Goal: Obtain resource: Download file/media

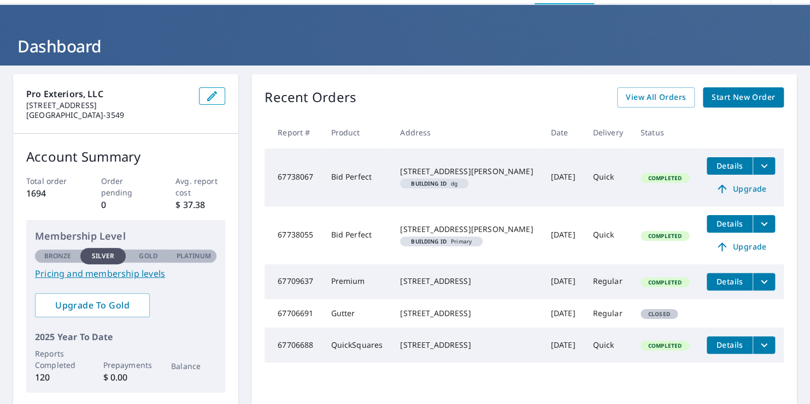
scroll to position [55, 0]
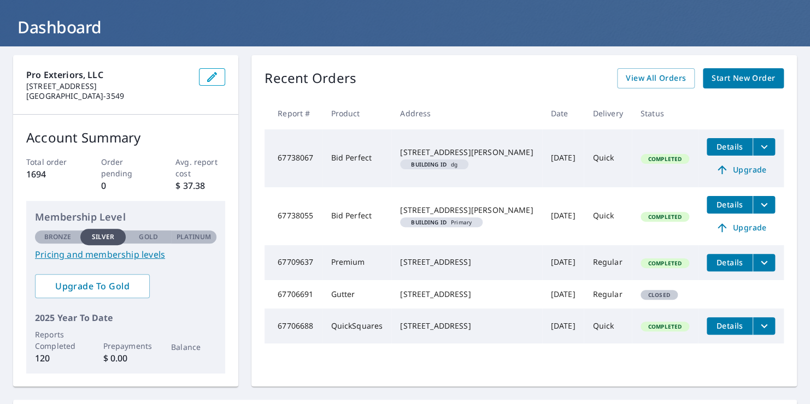
click at [714, 81] on span "Start New Order" at bounding box center [742, 79] width 63 height 14
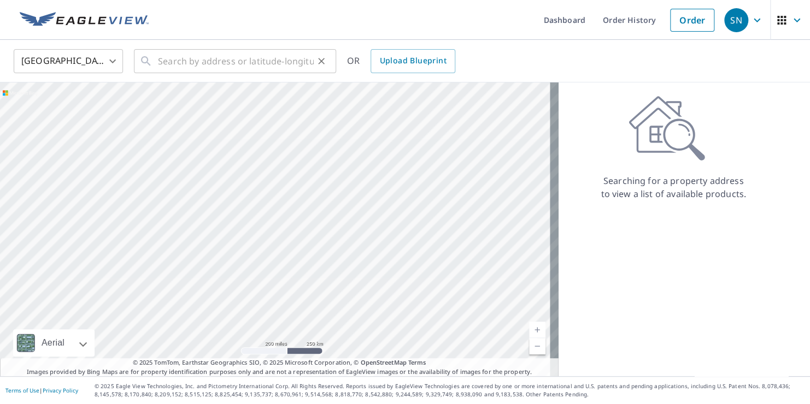
click at [154, 63] on div "​" at bounding box center [235, 61] width 202 height 24
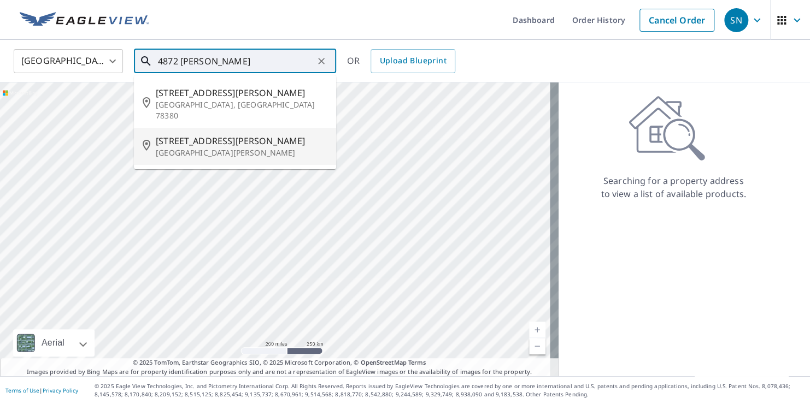
click at [176, 134] on span "[STREET_ADDRESS][PERSON_NAME]" at bounding box center [242, 140] width 172 height 13
type input "[STREET_ADDRESS][PERSON_NAME][PERSON_NAME]"
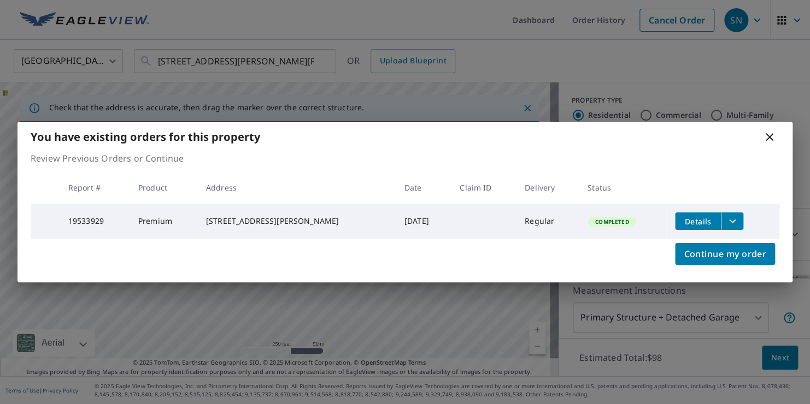
click at [681, 220] on span "Details" at bounding box center [697, 221] width 33 height 10
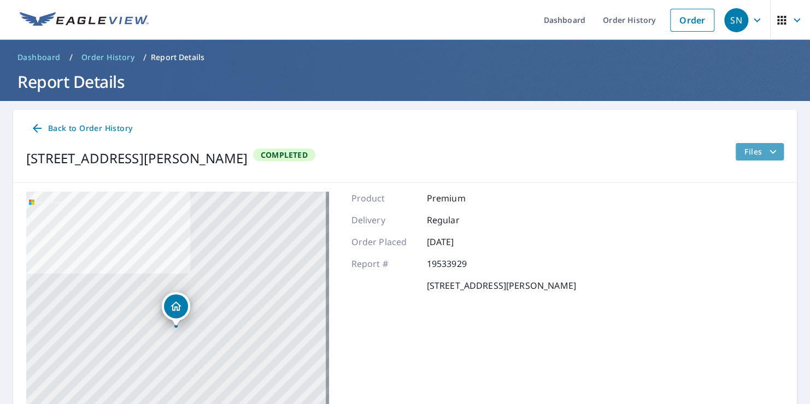
click at [769, 151] on icon "filesDropdownBtn-19533929" at bounding box center [772, 152] width 7 height 4
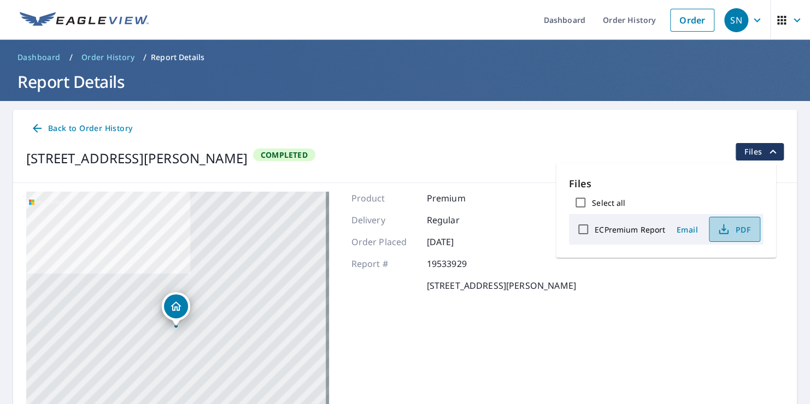
click at [731, 227] on span "PDF" at bounding box center [733, 229] width 35 height 13
